Goal: Transaction & Acquisition: Purchase product/service

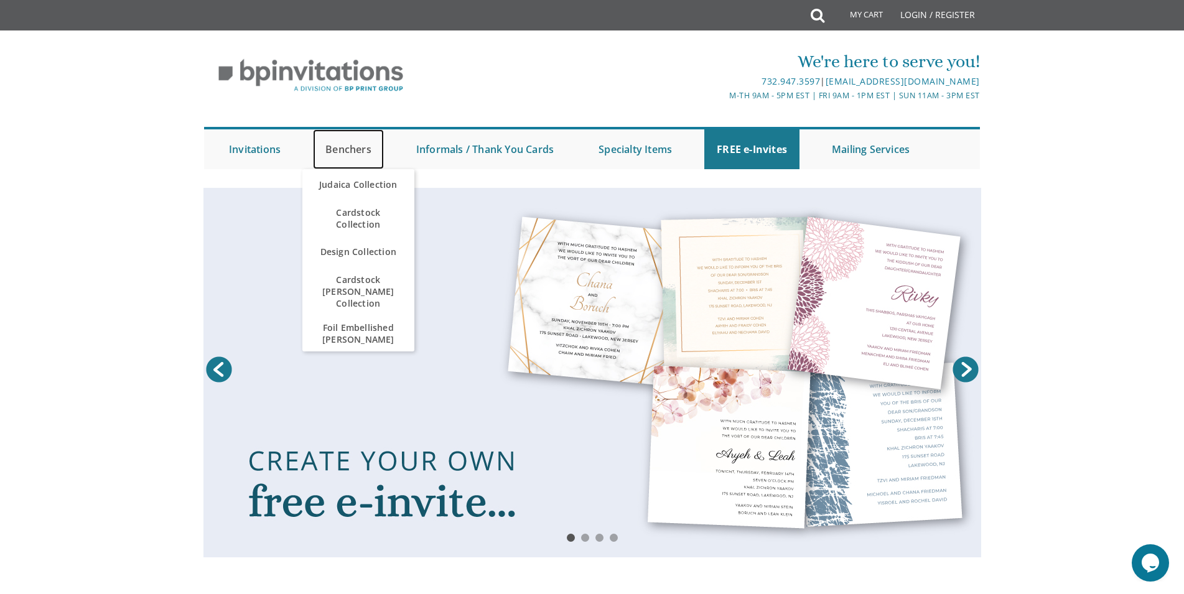
click at [360, 152] on link "Benchers" at bounding box center [348, 149] width 71 height 40
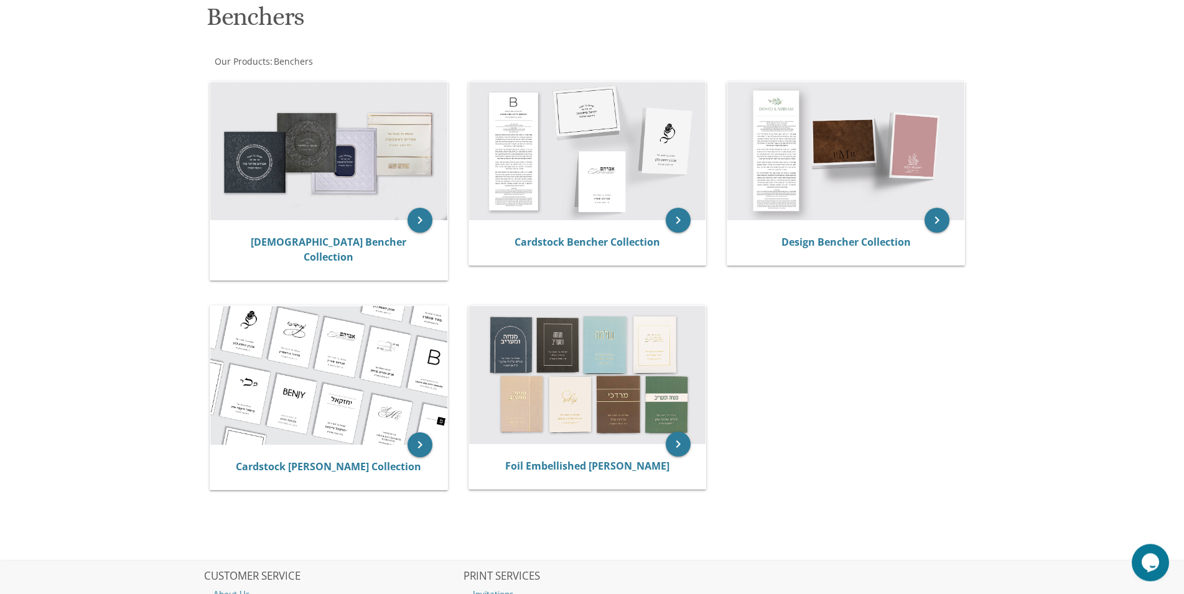
scroll to position [147, 0]
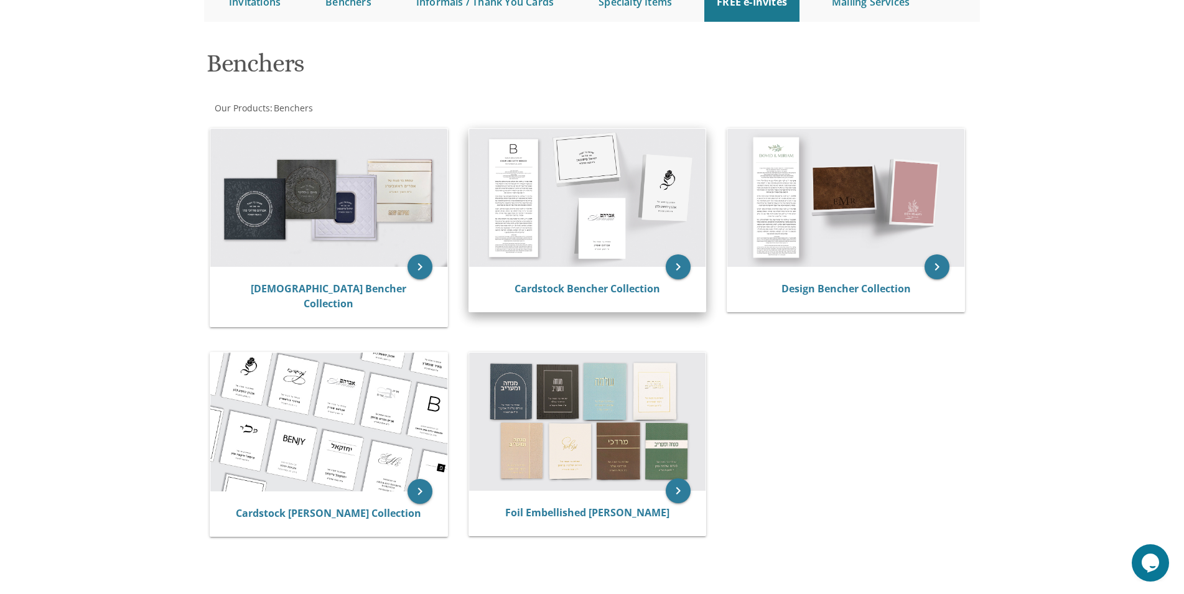
click at [576, 228] on img at bounding box center [587, 198] width 237 height 138
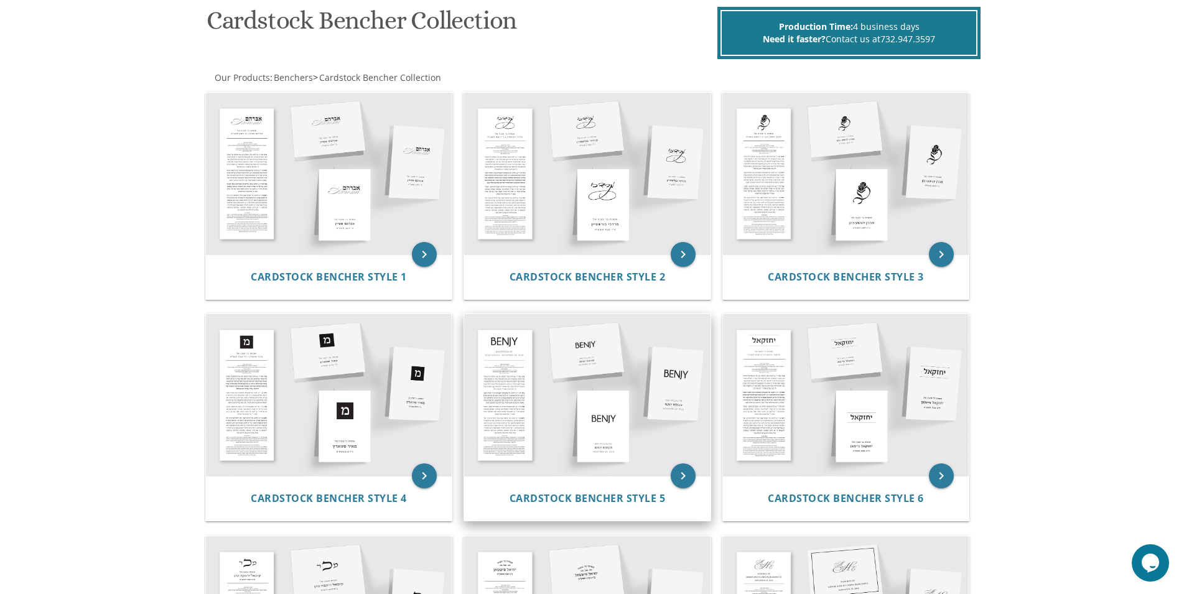
scroll to position [381, 0]
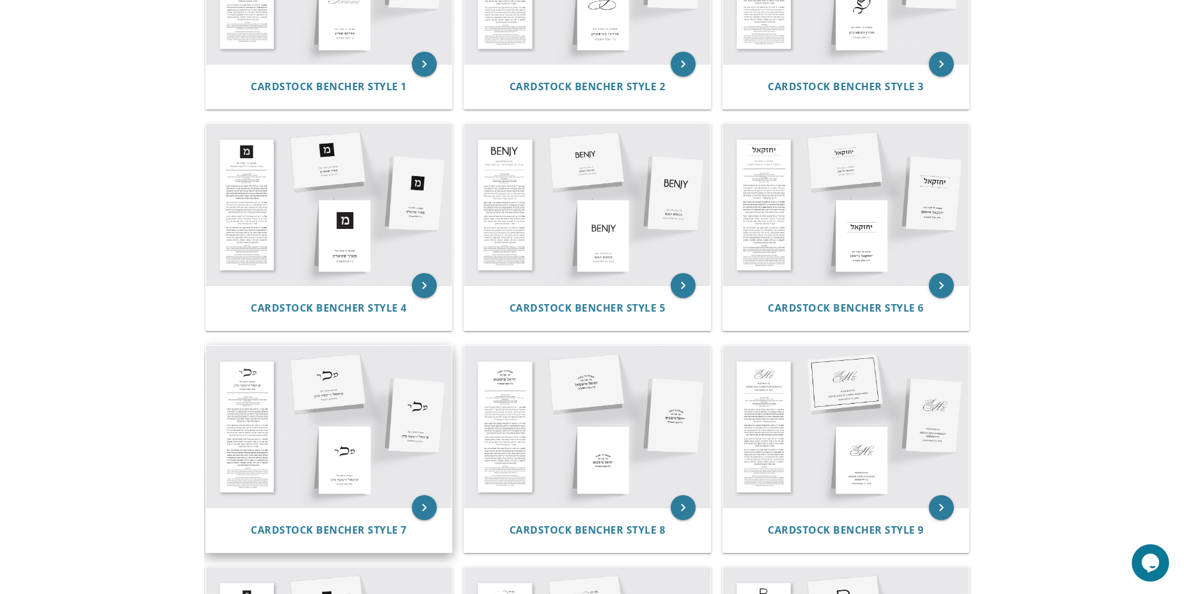
click at [396, 449] on img at bounding box center [329, 427] width 246 height 162
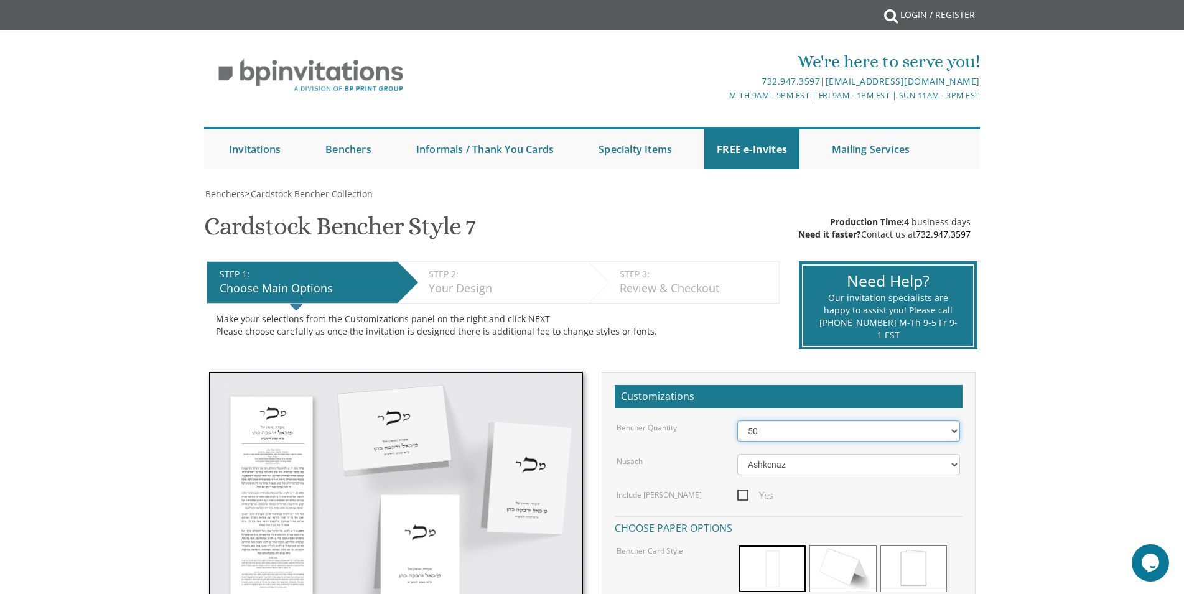
click at [737, 420] on select "50 60 70 80 90 100 125 150 175 200 225 250 275 300 325 350 375 400 425 450 475 …" at bounding box center [848, 430] width 223 height 21
click option "150" at bounding box center [0, 0] width 0 height 0
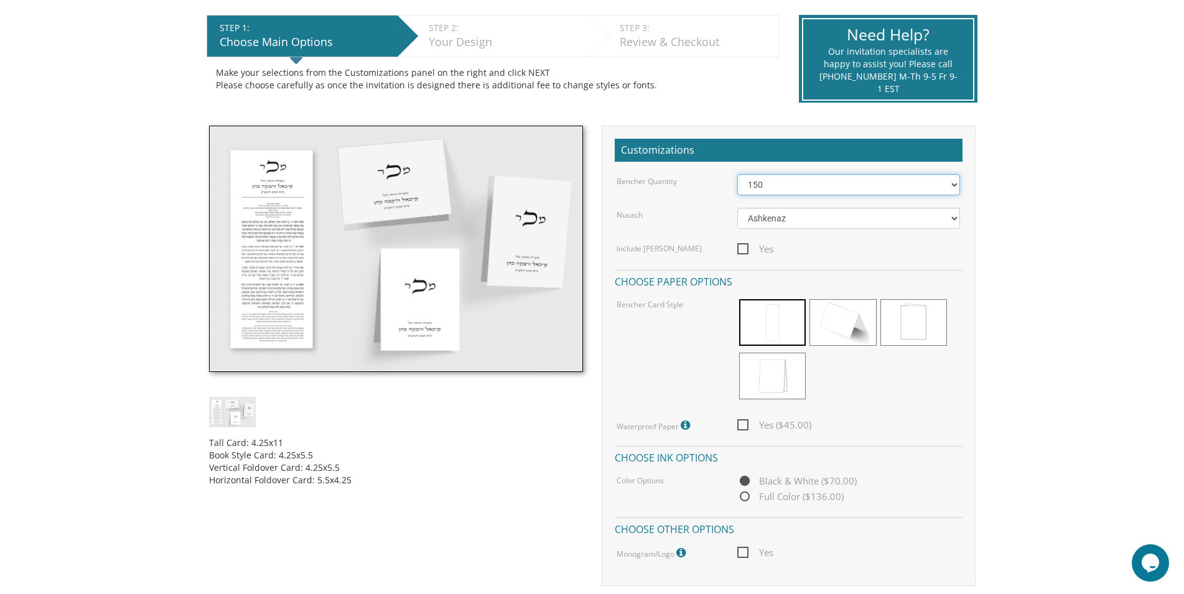
scroll to position [254, 0]
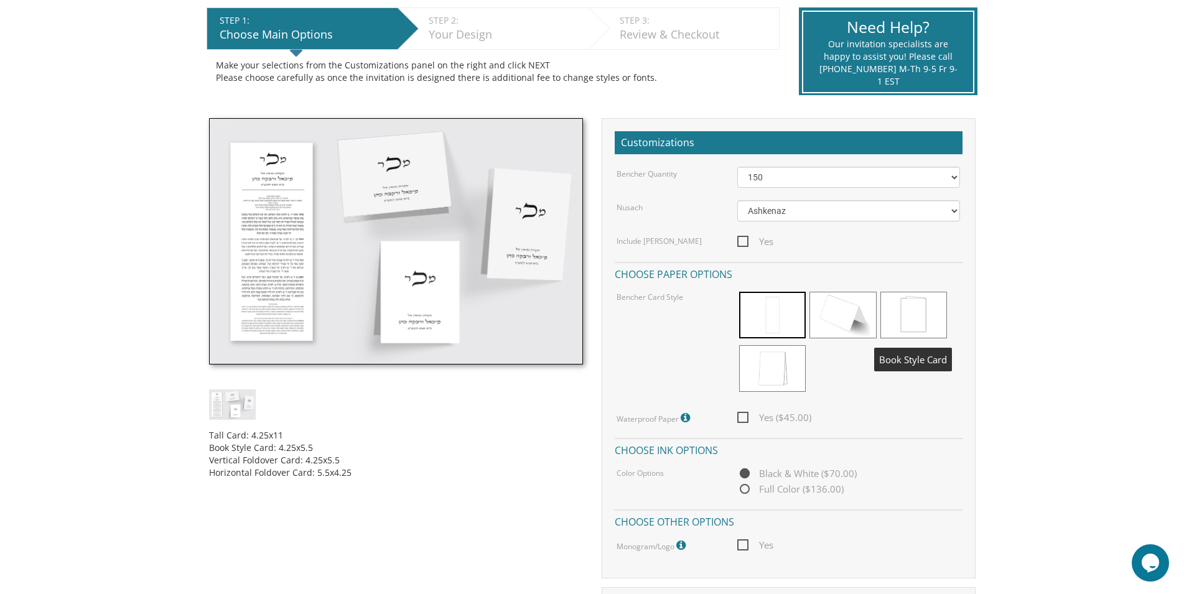
click at [918, 322] on span at bounding box center [913, 315] width 67 height 47
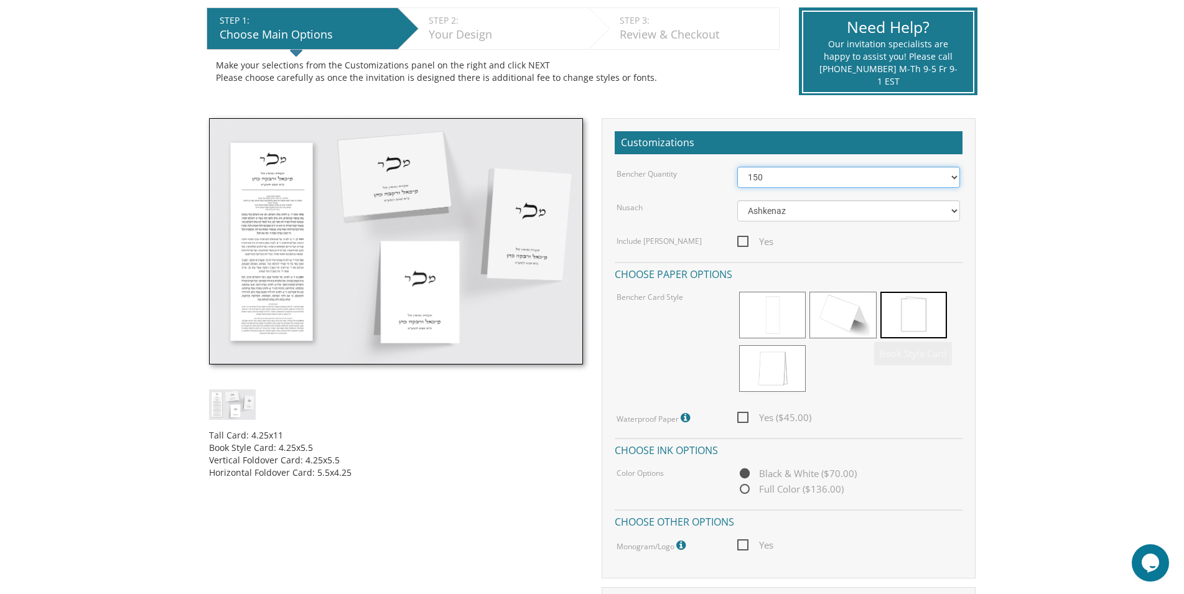
click at [737, 167] on select "50 60 70 80 90 100 125 150 175 200 225 250 275 300 325 350 375 400 425 450 475 …" at bounding box center [848, 177] width 223 height 21
click option "100" at bounding box center [0, 0] width 0 height 0
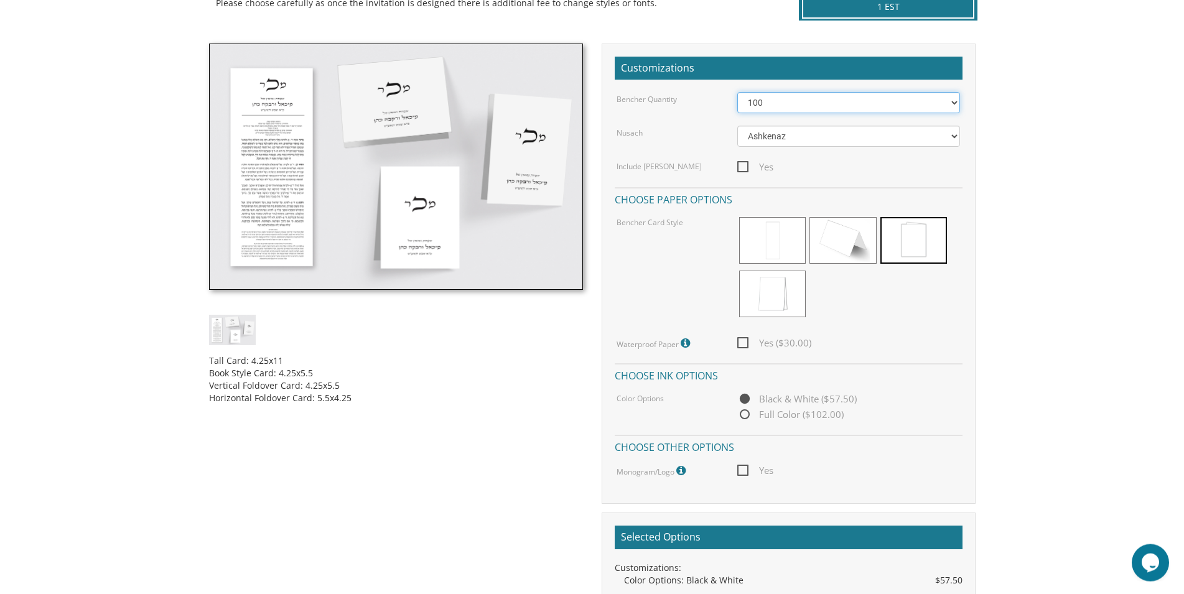
scroll to position [190, 0]
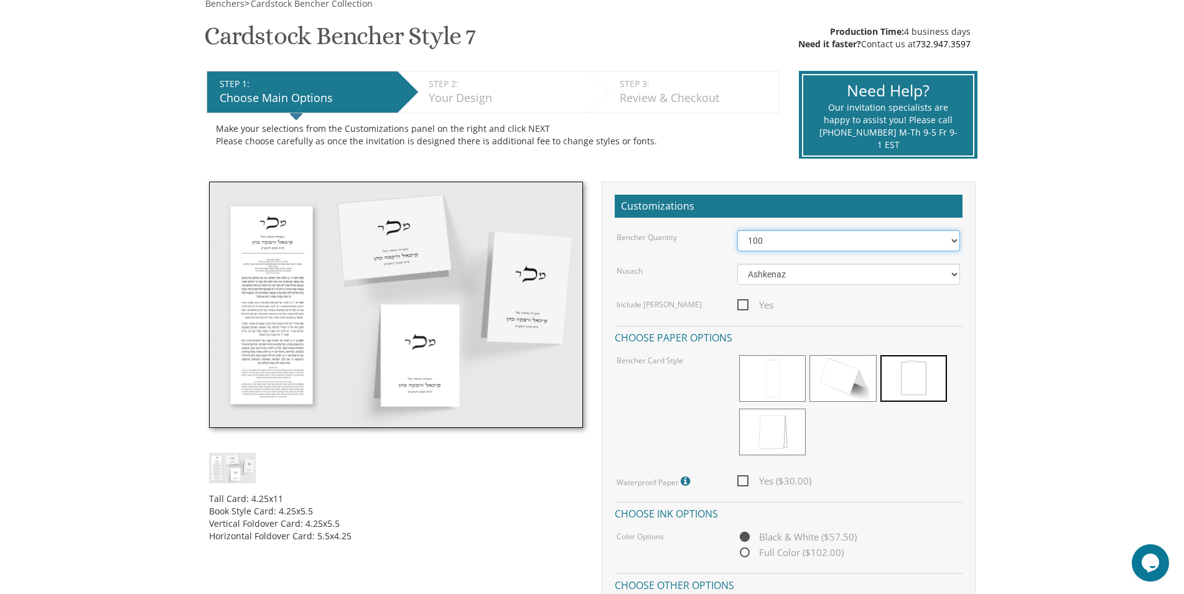
click at [737, 230] on select "50 60 70 80 90 100 125 150 175 200 225 250 275 300 325 350 375 400 425 450 475 …" at bounding box center [848, 240] width 223 height 21
select select "150"
click option "150" at bounding box center [0, 0] width 0 height 0
click at [737, 264] on select "Ashkenaz Edut Mizrach" at bounding box center [848, 274] width 223 height 21
click at [784, 269] on select "Ashkenaz Edut Mizrach" at bounding box center [848, 274] width 223 height 21
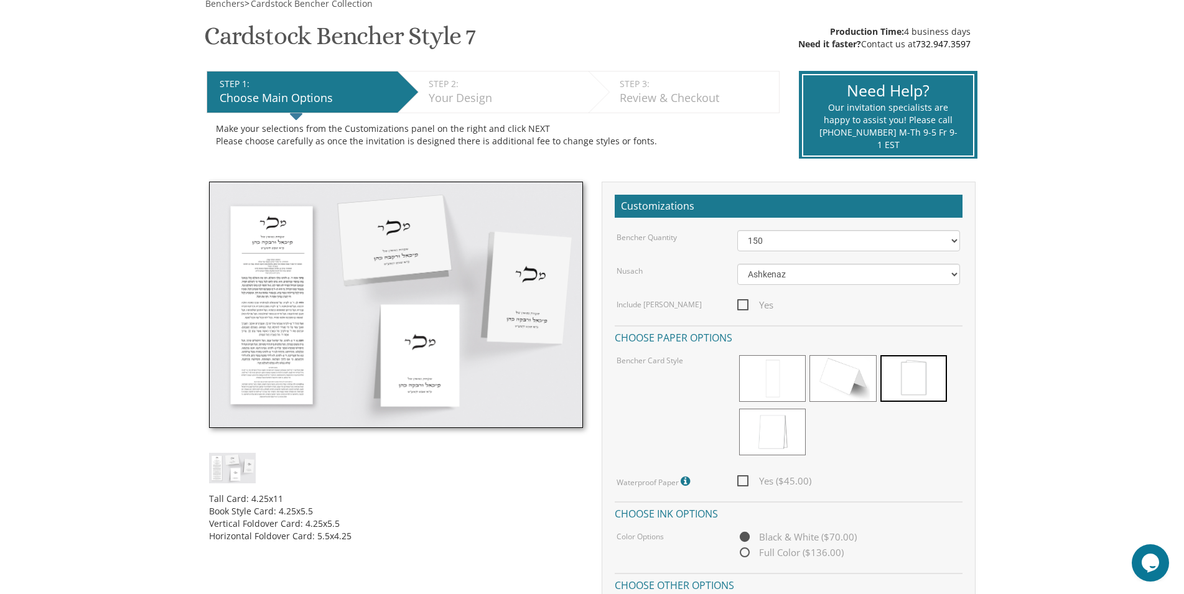
click at [745, 306] on span "Yes" at bounding box center [755, 305] width 36 height 16
click at [745, 306] on input "Yes" at bounding box center [741, 304] width 8 height 8
checkbox input "true"
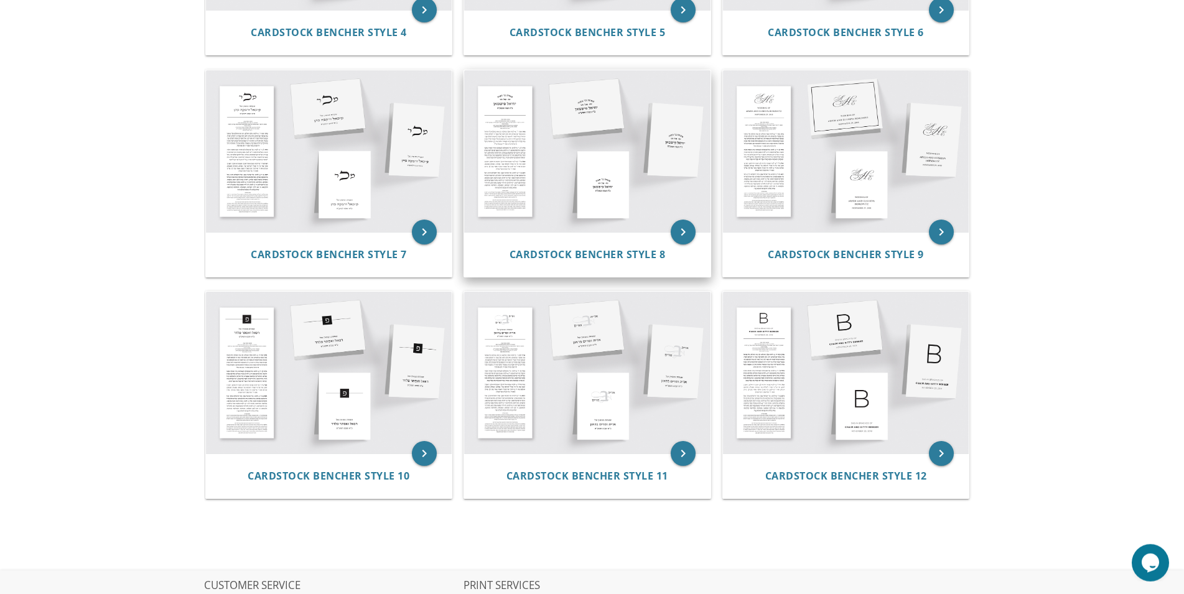
scroll to position [825, 0]
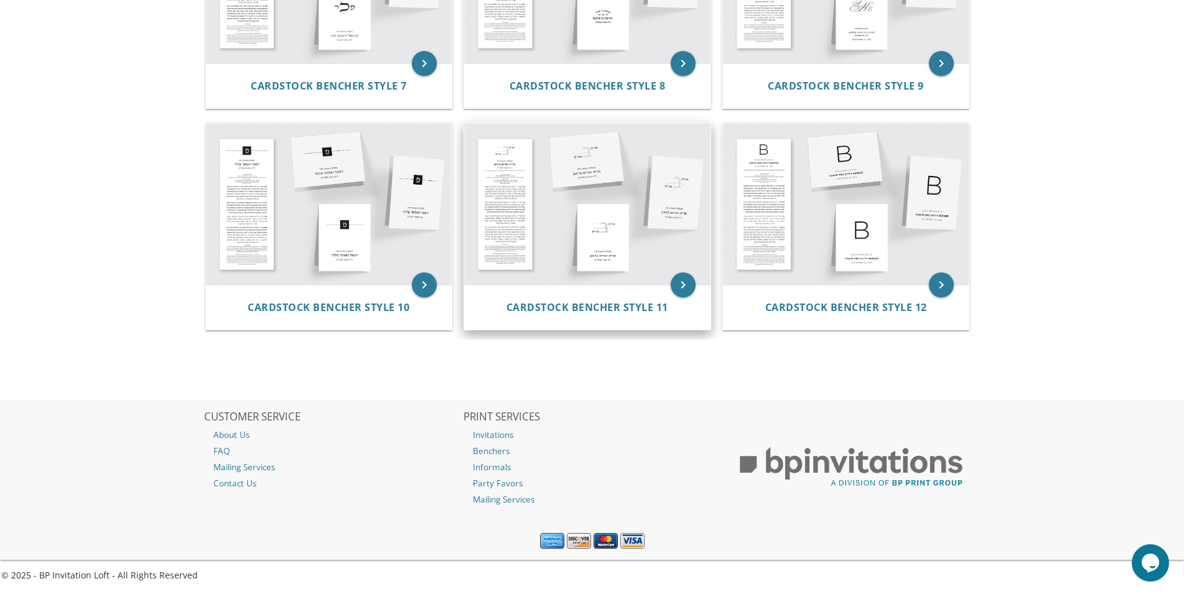
click at [612, 232] on img at bounding box center [587, 204] width 246 height 162
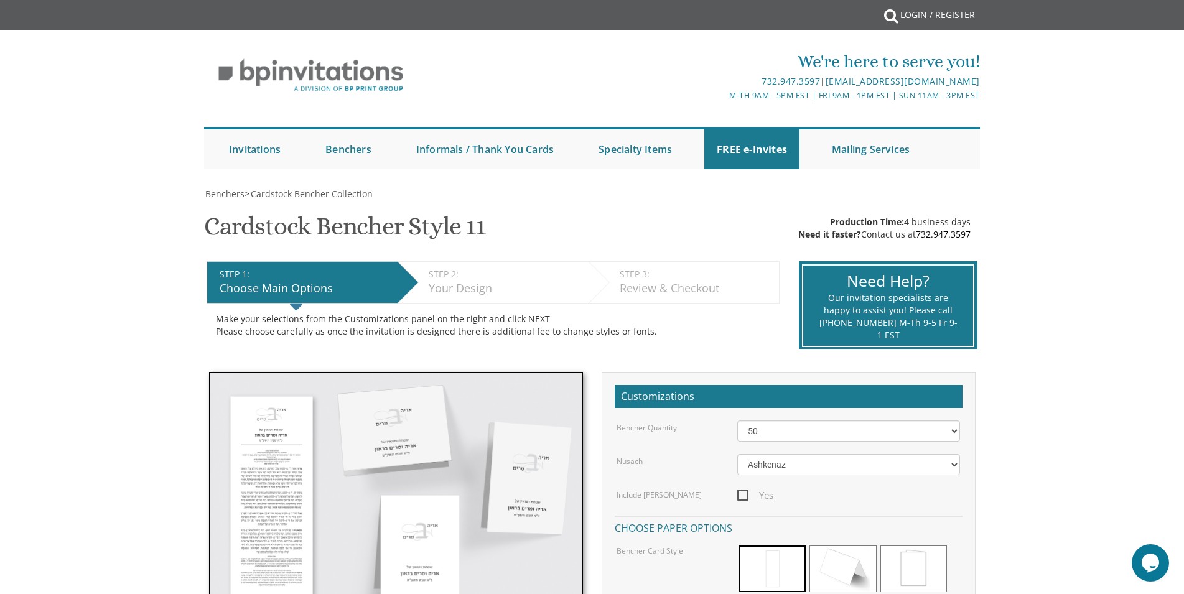
scroll to position [190, 0]
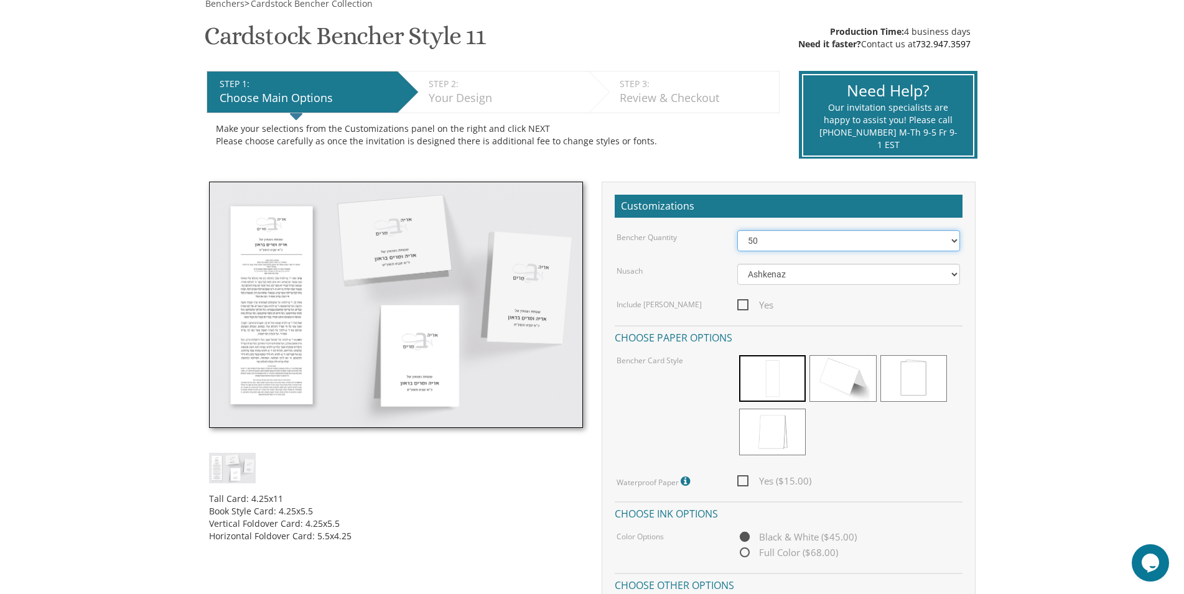
click at [737, 230] on select "50 60 70 80 90 100 125 150 175 200 225 250 275 300 325 350 375 400 425 450 475 …" at bounding box center [848, 240] width 223 height 21
select select "150"
click option "150" at bounding box center [0, 0] width 0 height 0
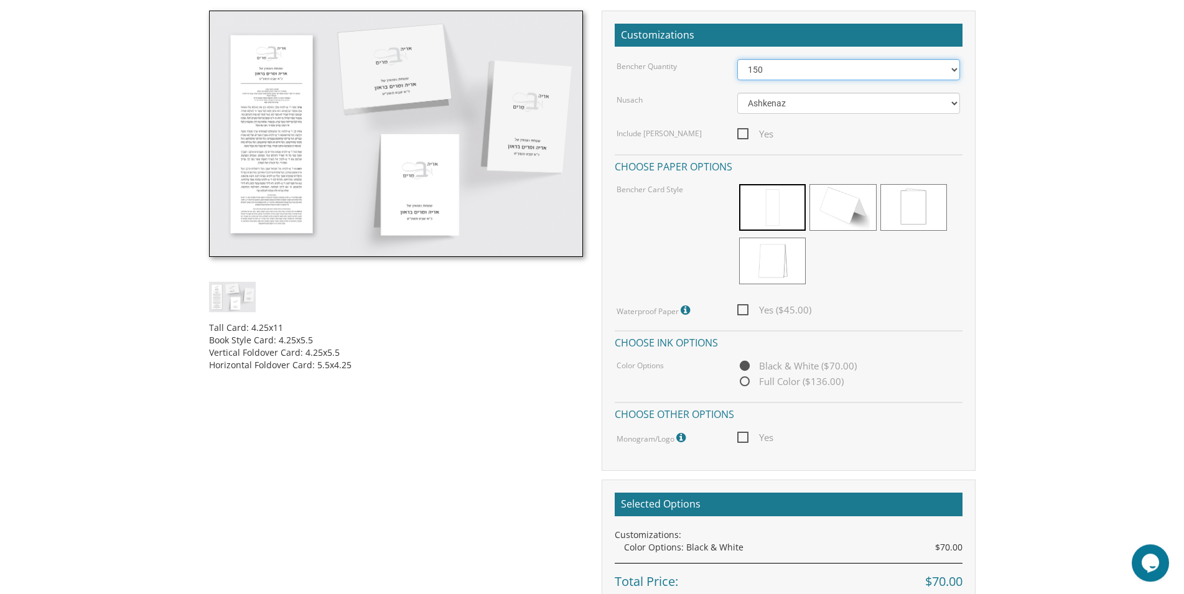
scroll to position [381, 0]
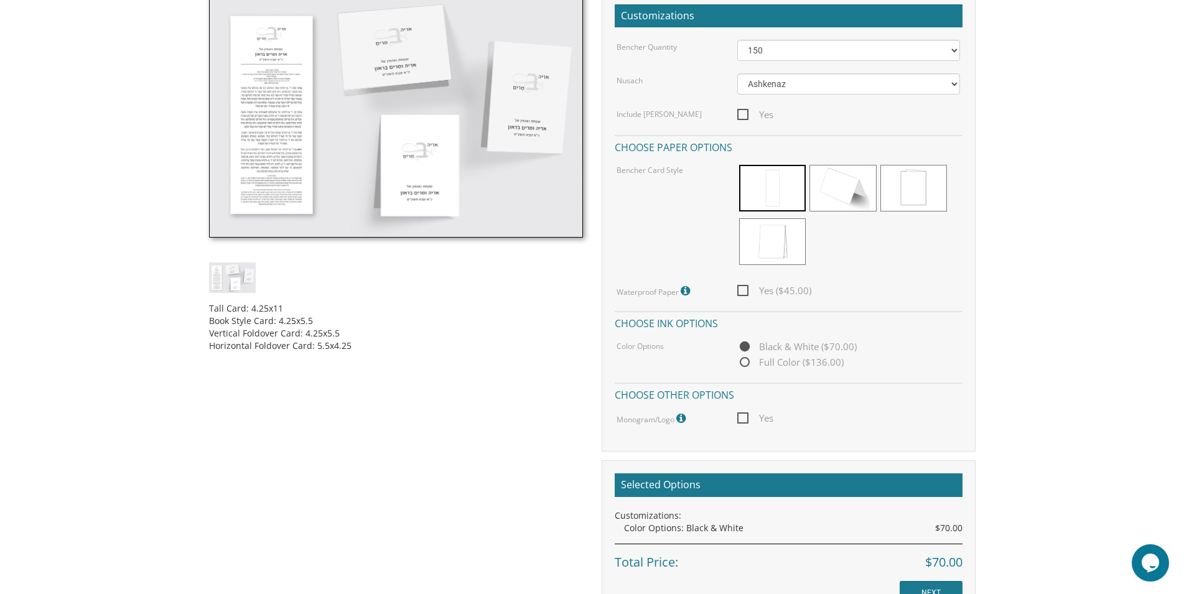
click at [745, 412] on span "Yes" at bounding box center [755, 419] width 36 height 16
click at [745, 413] on input "Yes" at bounding box center [741, 417] width 8 height 8
checkbox input "true"
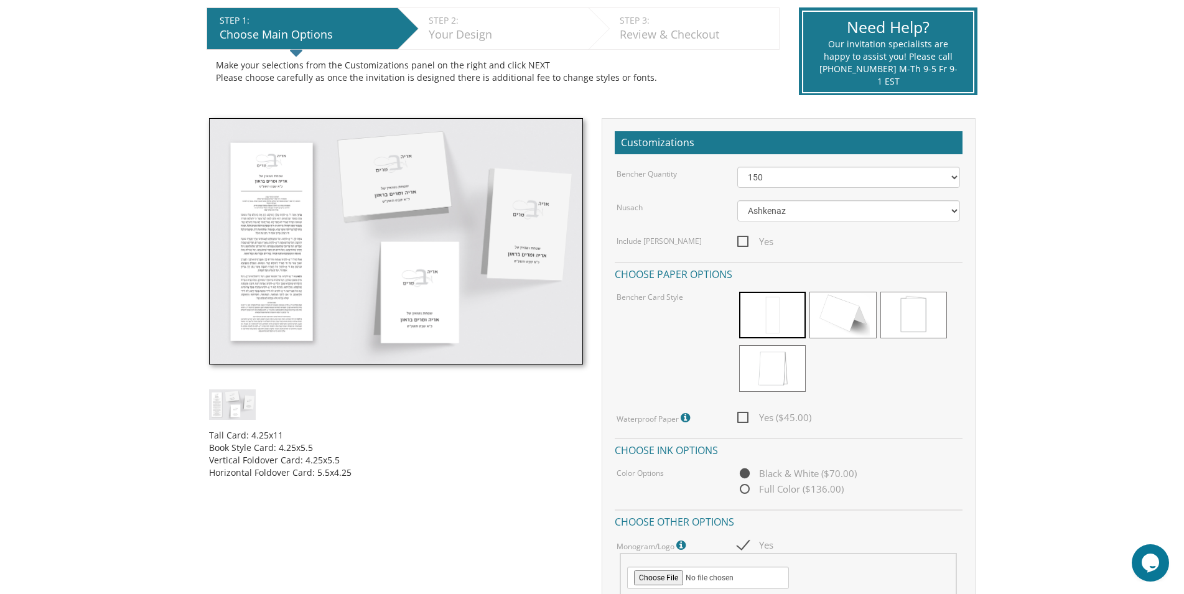
scroll to position [0, 0]
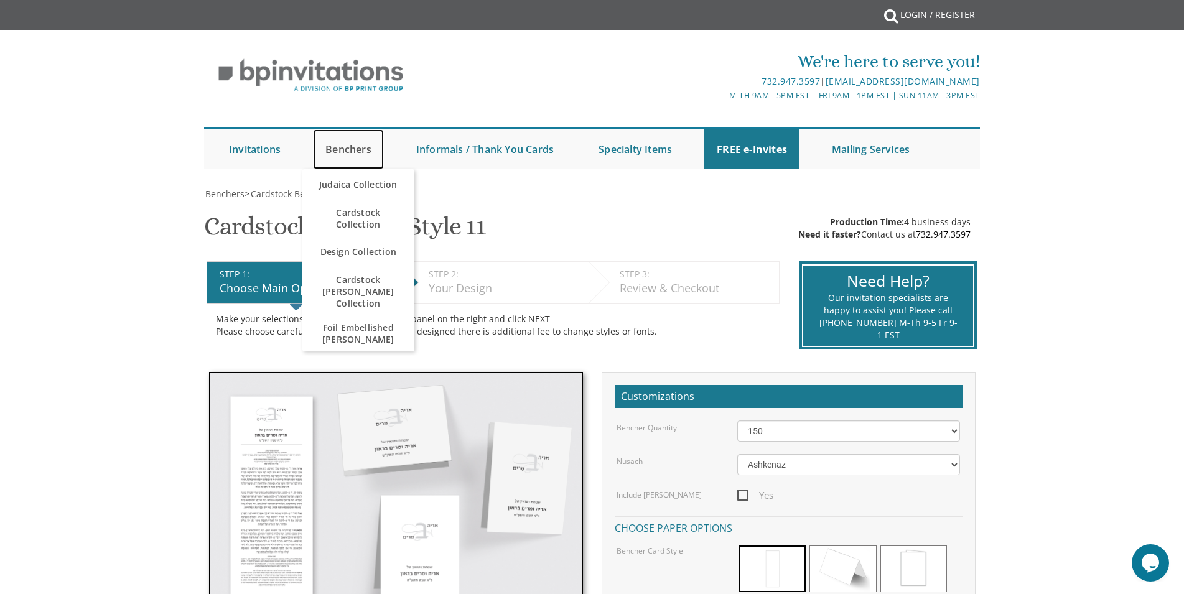
click at [351, 144] on link "Benchers" at bounding box center [348, 149] width 71 height 40
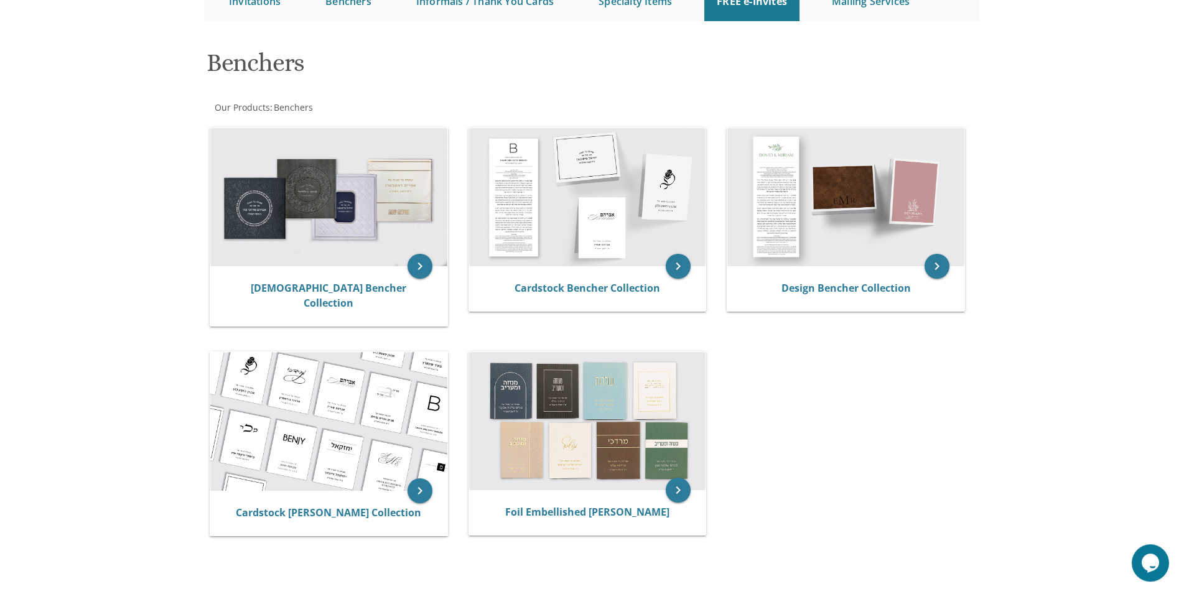
scroll to position [190, 0]
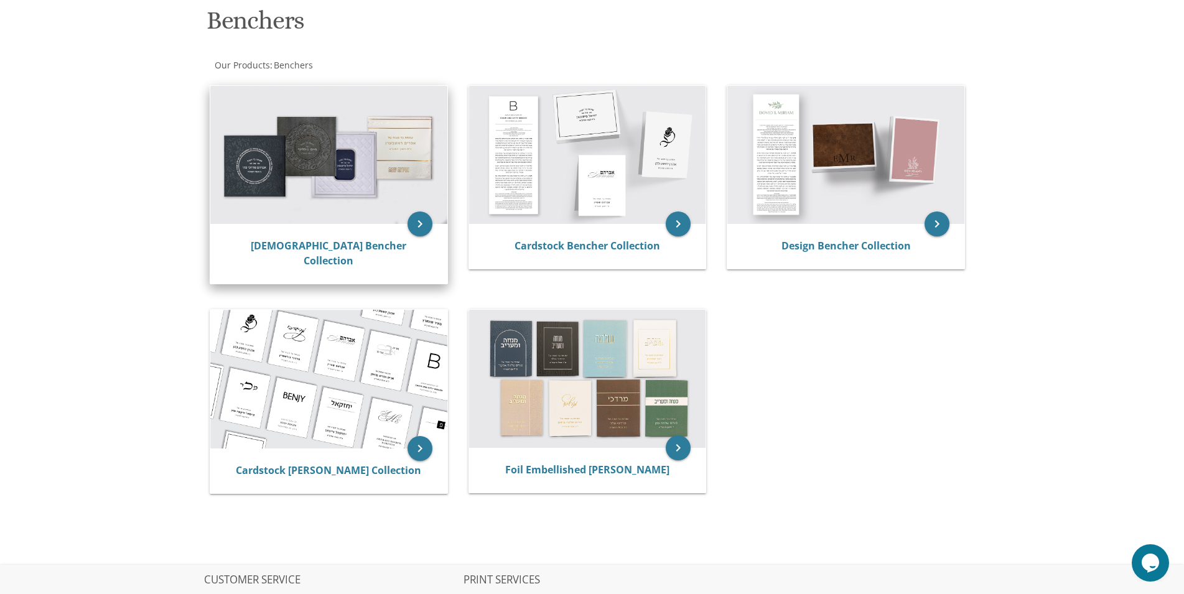
click at [297, 159] on img at bounding box center [328, 155] width 237 height 138
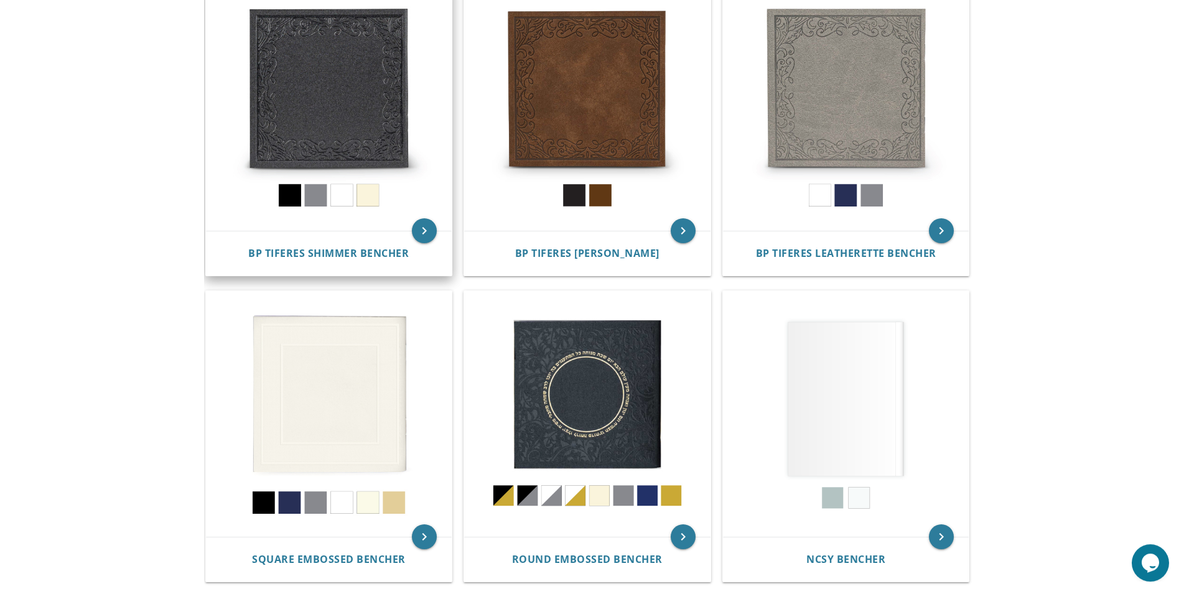
scroll to position [317, 0]
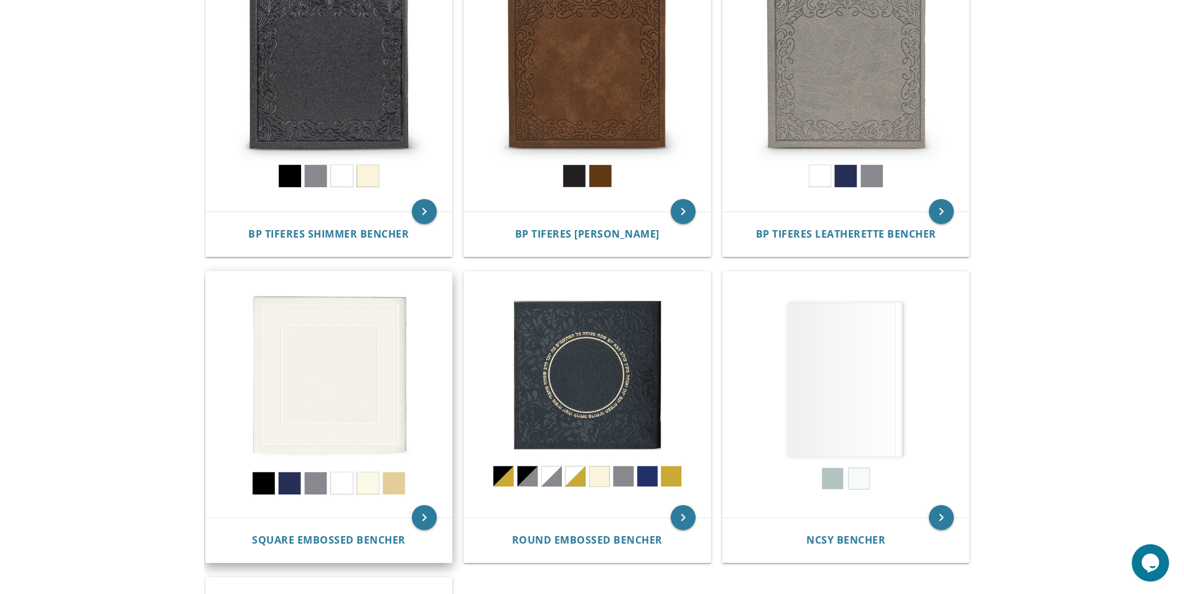
click at [321, 341] on img at bounding box center [329, 395] width 246 height 246
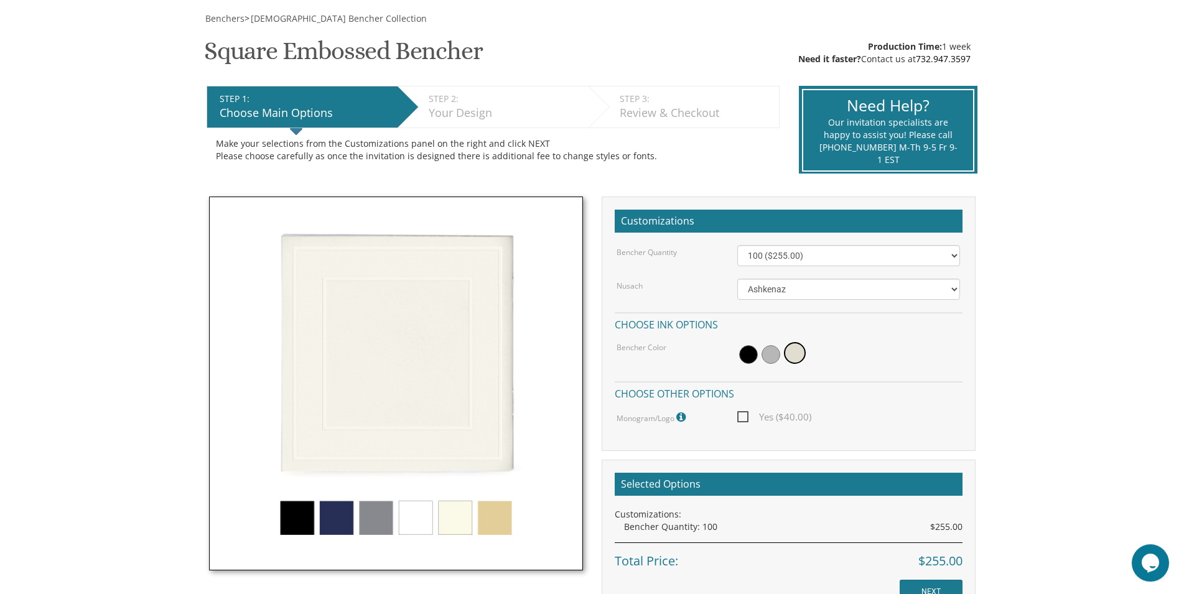
scroll to position [190, 0]
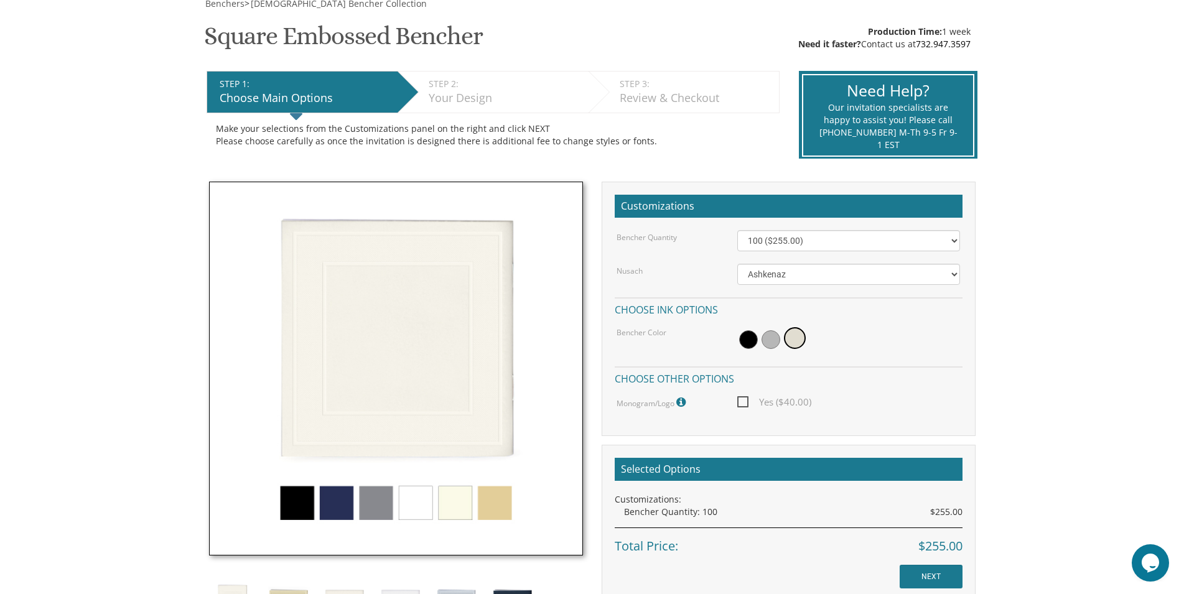
click at [737, 399] on div "Yes ($40.00)" at bounding box center [848, 402] width 241 height 16
click at [740, 399] on span "Yes ($40.00)" at bounding box center [774, 402] width 74 height 16
click at [740, 399] on input "Yes ($40.00)" at bounding box center [741, 401] width 8 height 8
checkbox input "true"
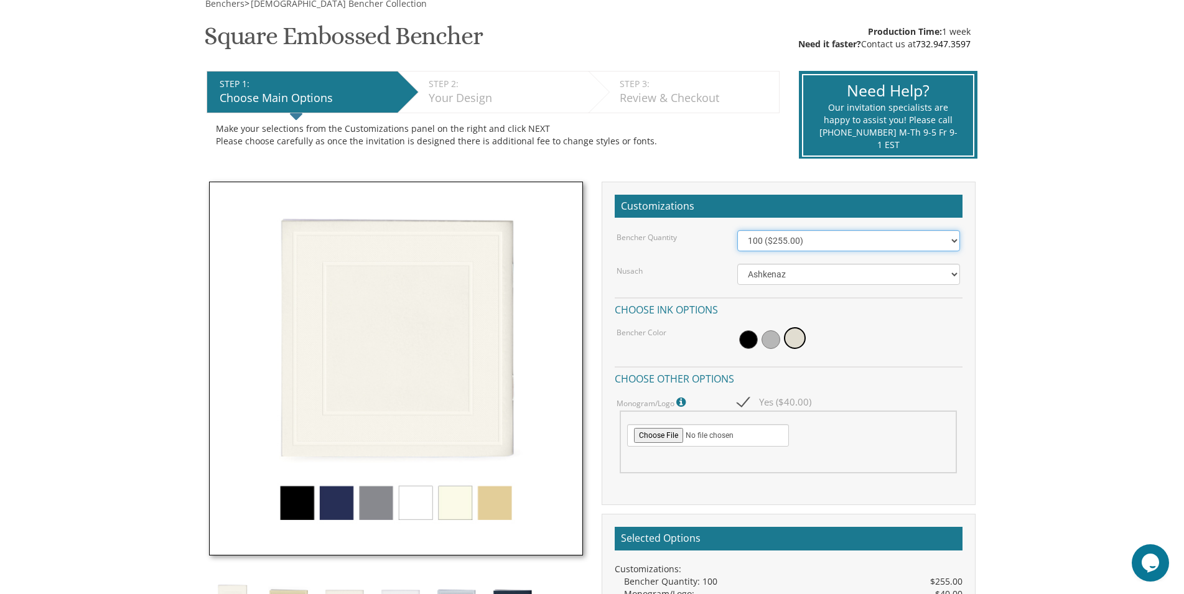
click at [737, 230] on select "100 ($255.00) 200 ($510.00) 300 ($765.00) 400 ($1,020.00) 500 ($1,275.00)" at bounding box center [848, 240] width 223 height 21
click option "200 ($510.00)" at bounding box center [0, 0] width 0 height 0
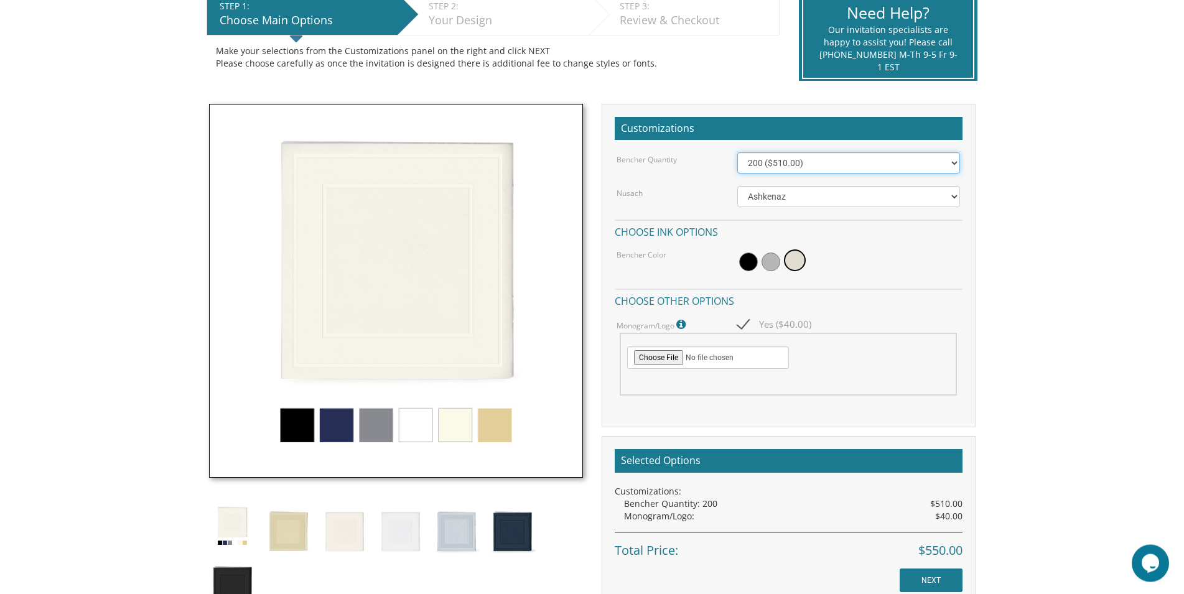
scroll to position [317, 0]
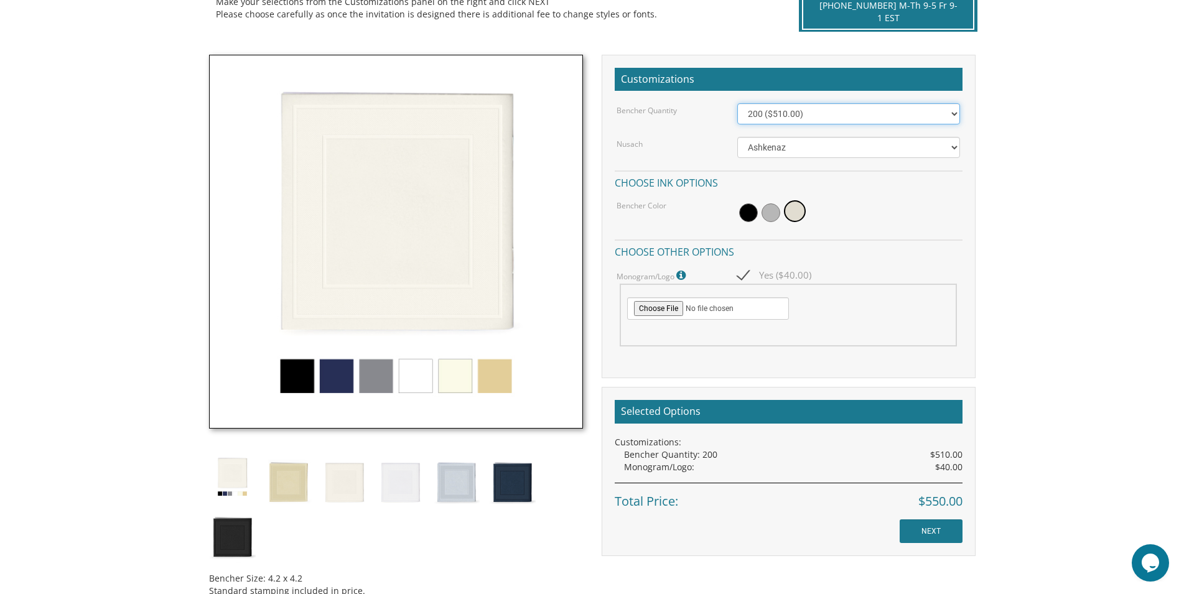
click at [737, 103] on select "100 ($255.00) 200 ($510.00) 300 ($765.00) 400 ($1,020.00) 500 ($1,275.00)" at bounding box center [848, 113] width 223 height 21
select select "100"
click option "100 ($255.00)" at bounding box center [0, 0] width 0 height 0
